Goal: Task Accomplishment & Management: Manage account settings

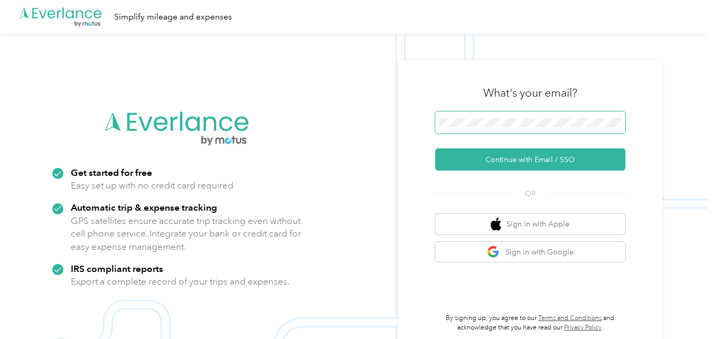
click at [455, 116] on span at bounding box center [531, 123] width 190 height 22
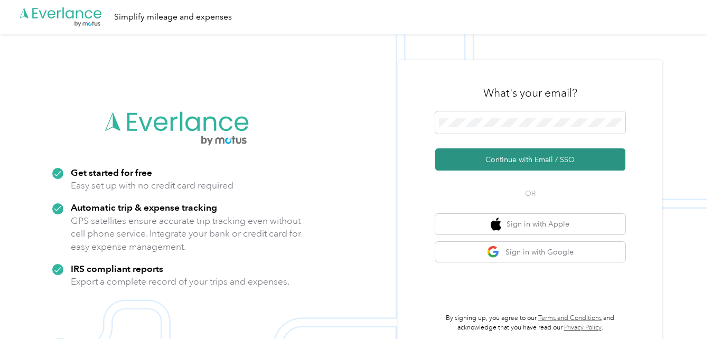
click at [476, 159] on button "Continue with Email / SSO" at bounding box center [531, 160] width 190 height 22
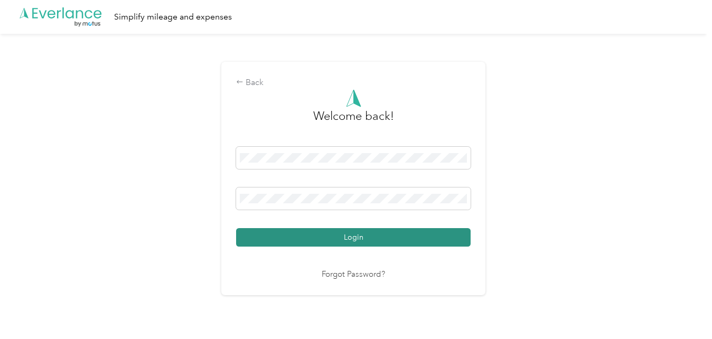
click at [282, 242] on button "Login" at bounding box center [353, 237] width 235 height 18
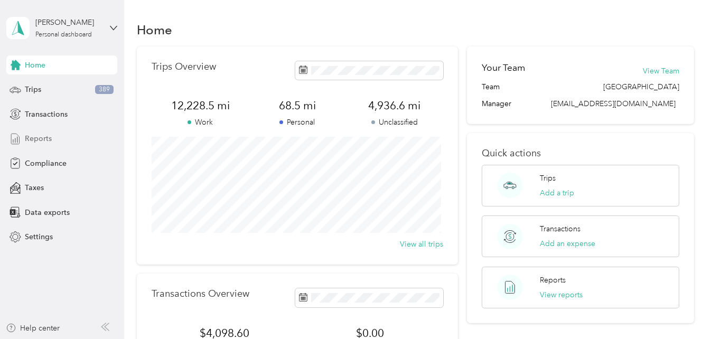
click at [59, 140] on div "Reports" at bounding box center [61, 138] width 111 height 19
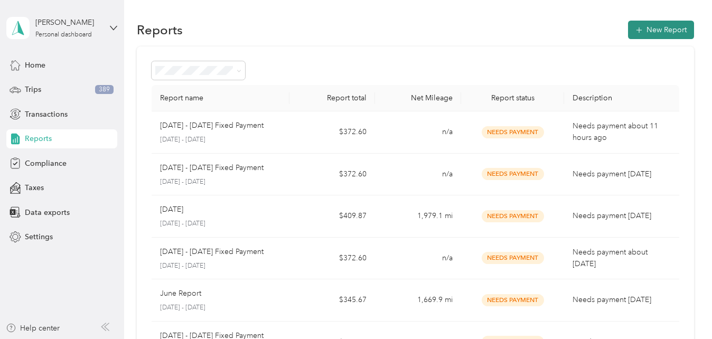
click at [645, 33] on button "New Report" at bounding box center [661, 30] width 66 height 18
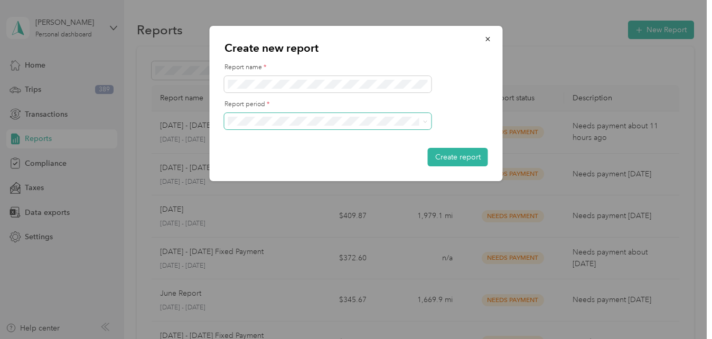
click at [422, 124] on span at bounding box center [424, 121] width 8 height 7
click at [311, 154] on div "[DATE] - [DATE]" at bounding box center [328, 153] width 192 height 11
click at [441, 160] on button "Create report" at bounding box center [458, 157] width 60 height 18
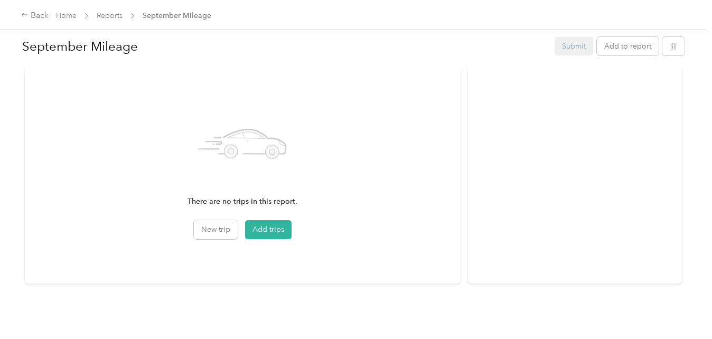
scroll to position [310, 0]
click at [266, 228] on button "Add trips" at bounding box center [268, 229] width 47 height 19
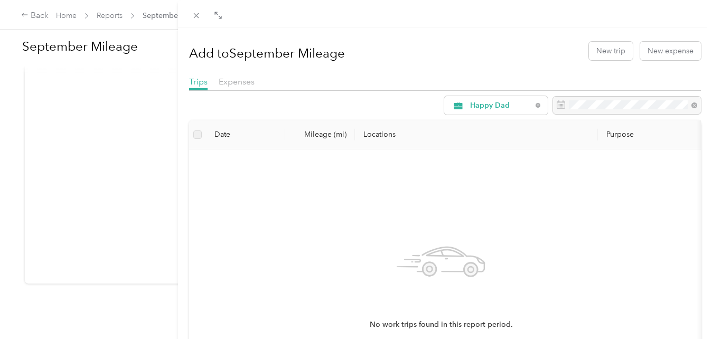
click at [69, 19] on div "Add to September Mileage New trip New expense Trips Expenses Happy Dad Date Mil…" at bounding box center [356, 169] width 712 height 339
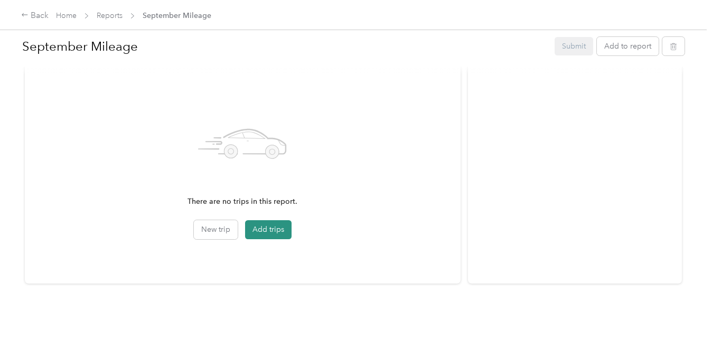
click at [260, 220] on button "Add trips" at bounding box center [268, 229] width 47 height 19
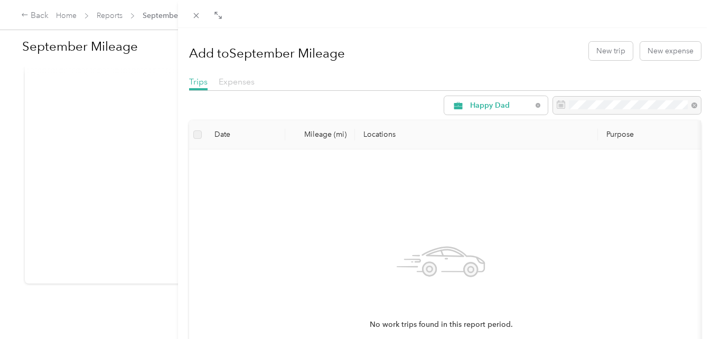
click at [236, 84] on span "Expenses" at bounding box center [237, 82] width 36 height 10
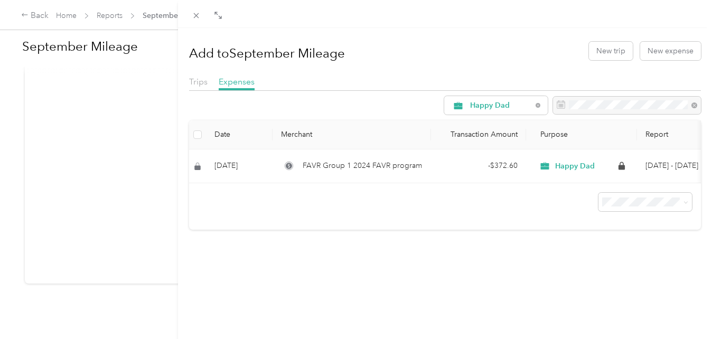
click at [68, 18] on div "Add to September Mileage New trip New expense Trips Expenses Happy Dad Date Mer…" at bounding box center [356, 169] width 712 height 339
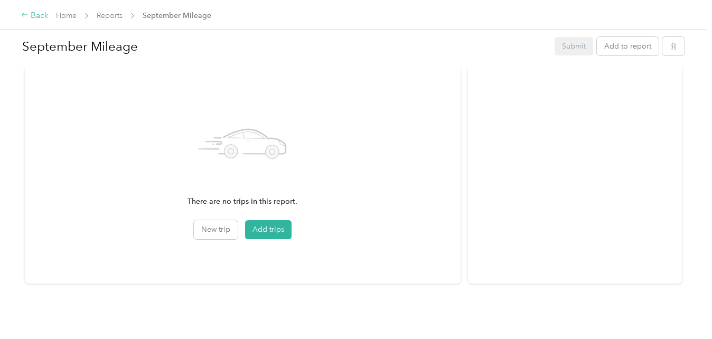
click at [37, 16] on div "Back" at bounding box center [34, 16] width 27 height 13
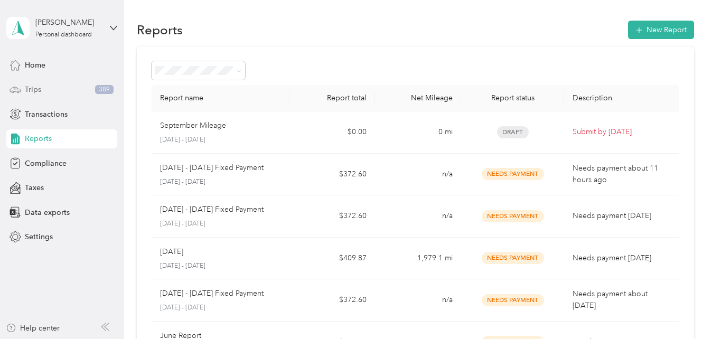
click at [35, 92] on span "Trips" at bounding box center [33, 89] width 16 height 11
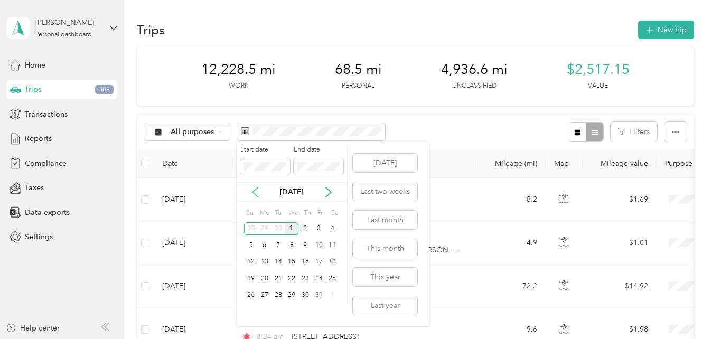
click at [254, 190] on icon at bounding box center [255, 192] width 11 height 11
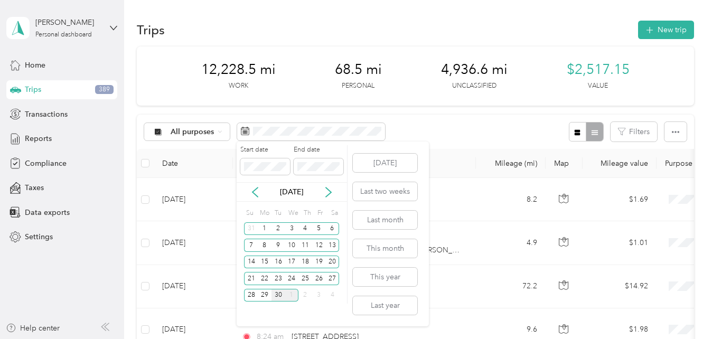
click at [280, 295] on div "30" at bounding box center [279, 295] width 14 height 13
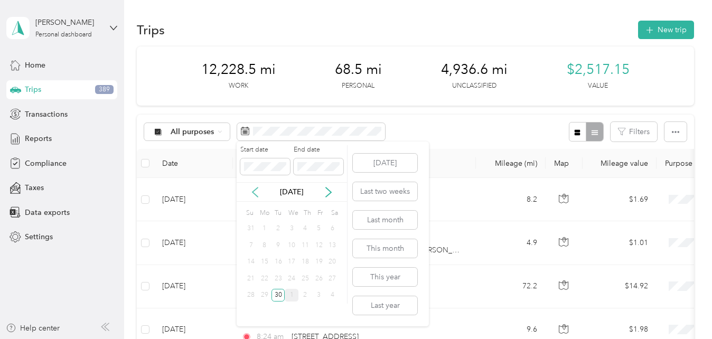
click at [255, 191] on icon at bounding box center [255, 192] width 11 height 11
click at [330, 192] on icon at bounding box center [328, 192] width 11 height 11
click at [232, 165] on body "[PERSON_NAME] Personal dashboard Home Trips 389 Transactions Reports Compliance…" at bounding box center [353, 169] width 707 height 339
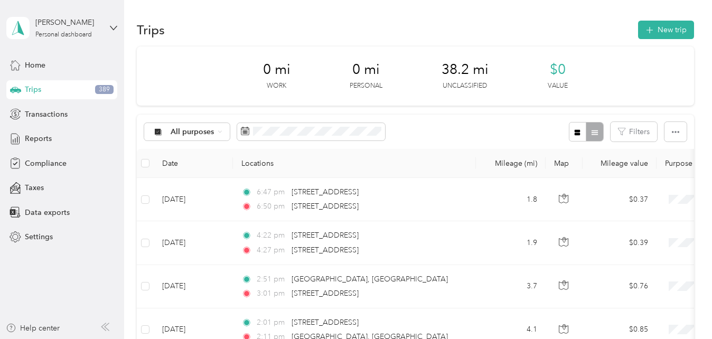
click at [187, 25] on div "Trips New trip" at bounding box center [415, 29] width 557 height 22
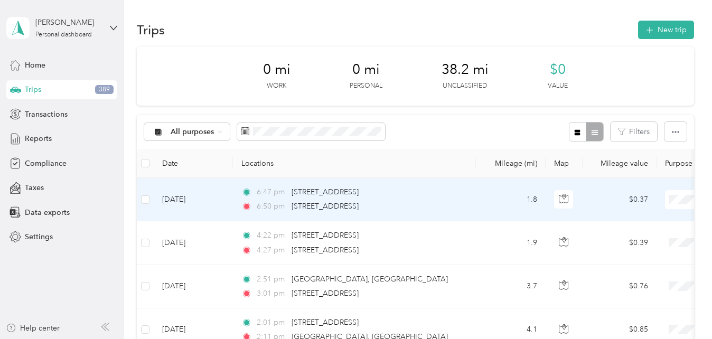
click at [155, 201] on td "[DATE]" at bounding box center [193, 199] width 79 height 43
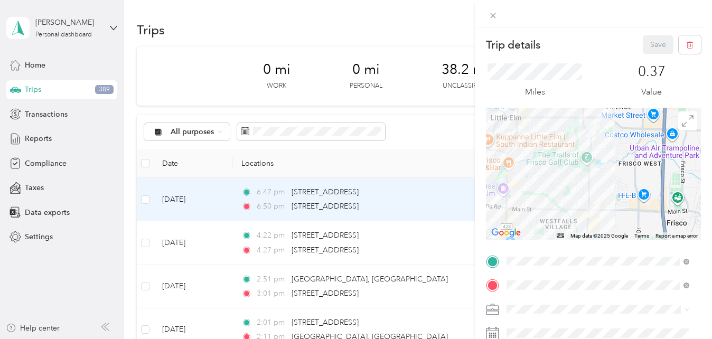
click at [302, 202] on div "Trip details Save This trip cannot be edited because it is either under review,…" at bounding box center [356, 169] width 712 height 339
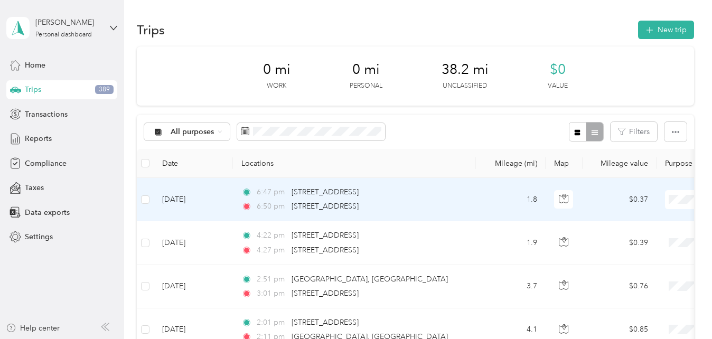
click at [642, 221] on span "Happy Dad" at bounding box center [657, 219] width 98 height 11
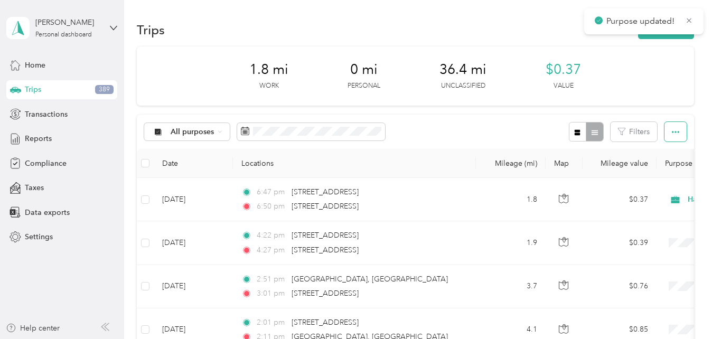
click at [677, 135] on icon "button" at bounding box center [675, 131] width 7 height 7
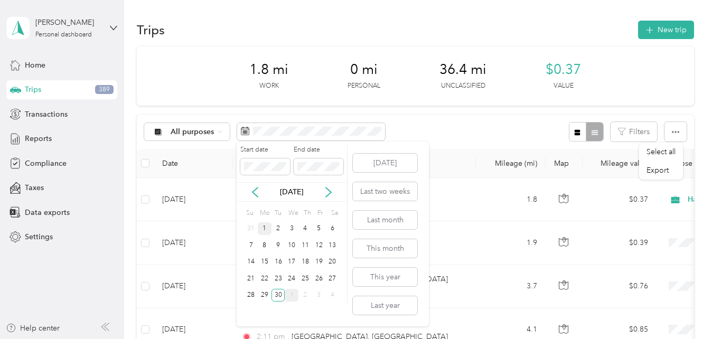
click at [265, 228] on div "1" at bounding box center [265, 229] width 14 height 13
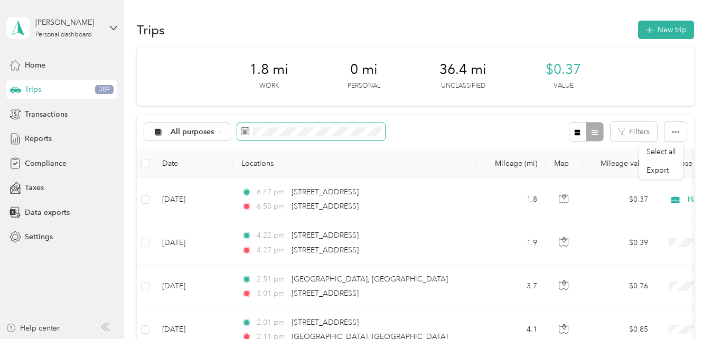
click at [242, 133] on span at bounding box center [311, 132] width 148 height 18
click at [242, 133] on icon at bounding box center [245, 131] width 8 height 8
click at [248, 130] on icon at bounding box center [245, 130] width 8 height 7
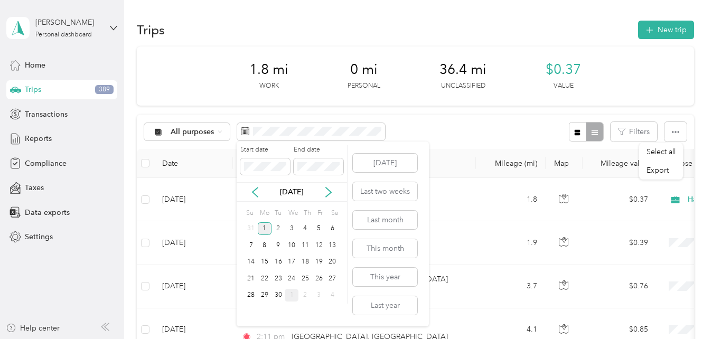
click at [262, 228] on div "1" at bounding box center [265, 229] width 14 height 13
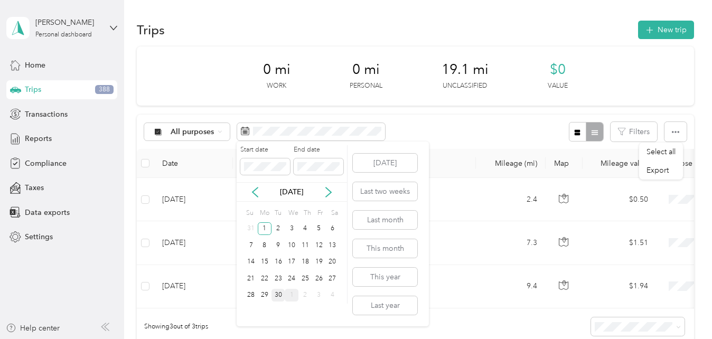
click at [279, 297] on div "30" at bounding box center [279, 295] width 14 height 13
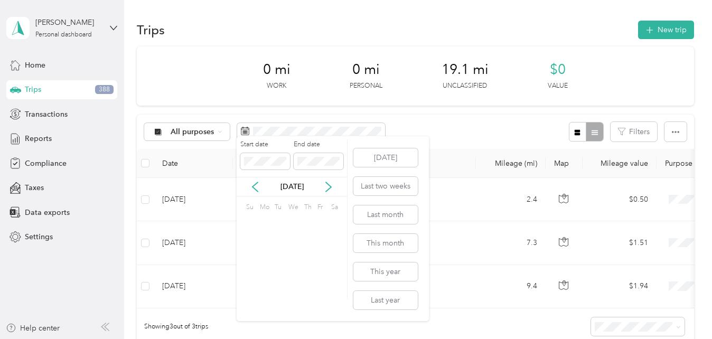
scroll to position [160, 0]
